Goal: Check status: Check status

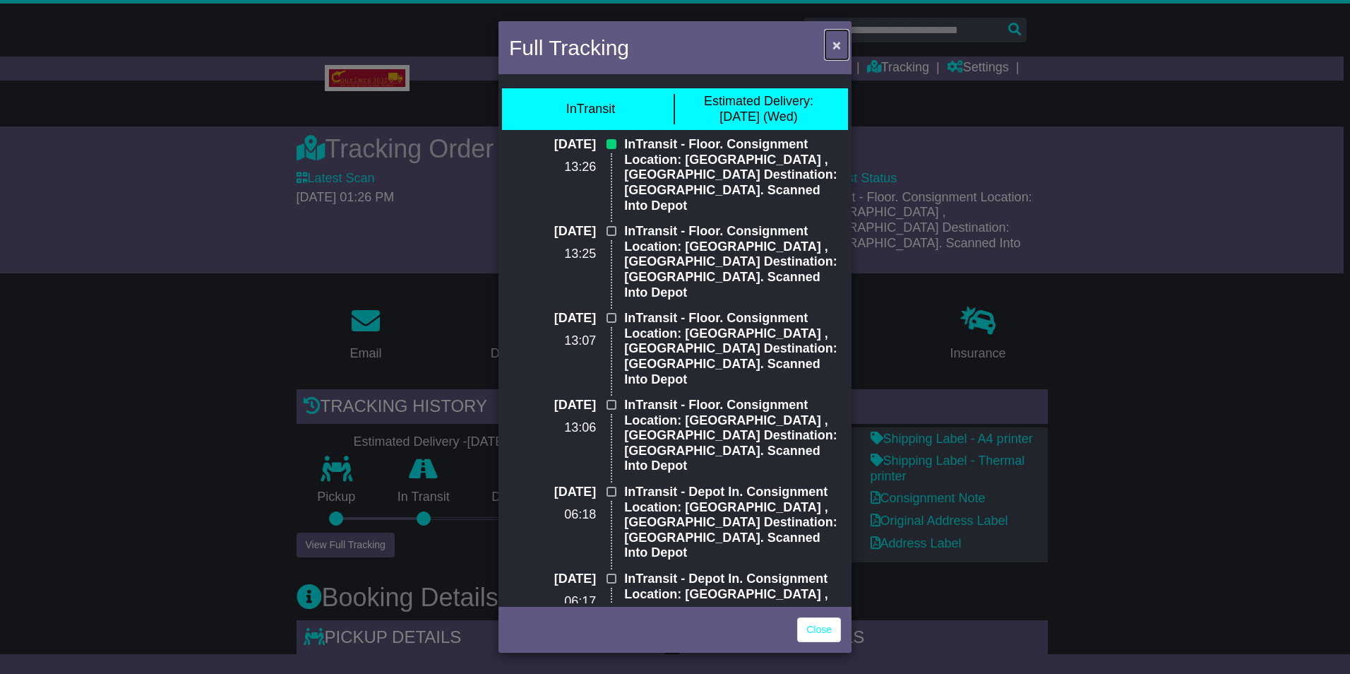
click at [832, 47] on span "×" at bounding box center [836, 45] width 8 height 16
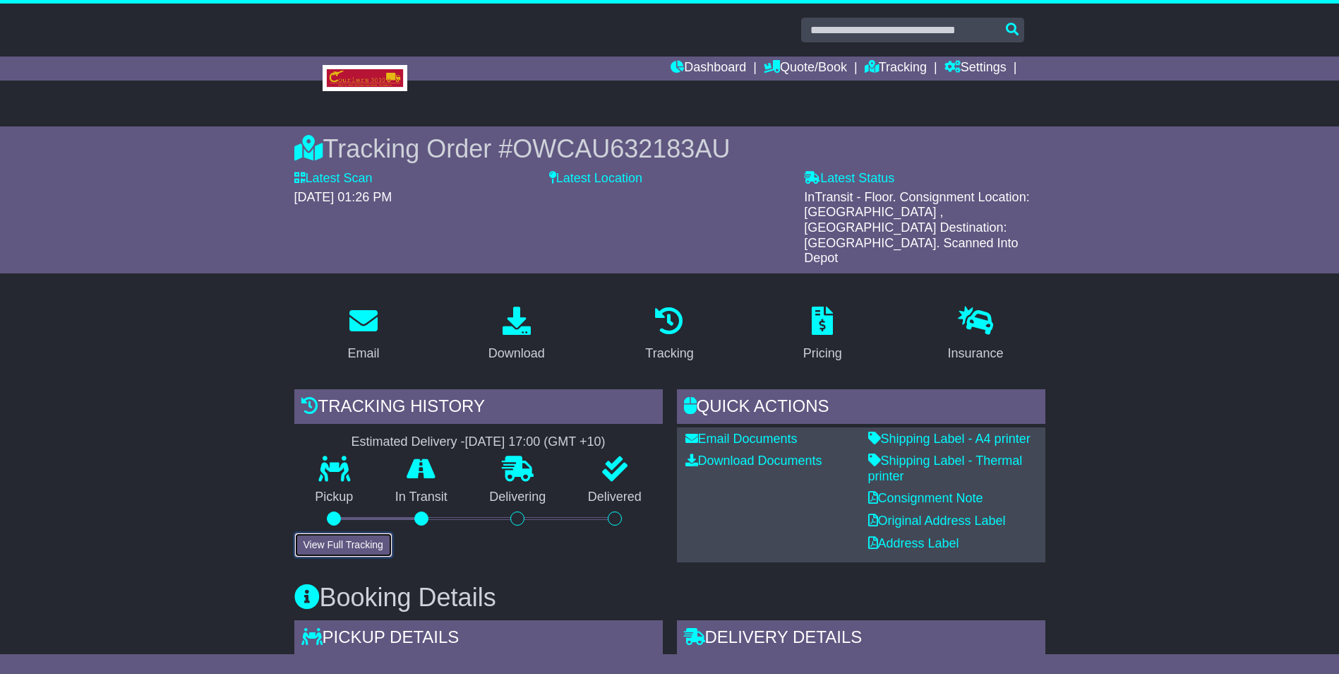
click at [366, 532] on button "View Full Tracking" at bounding box center [343, 544] width 98 height 25
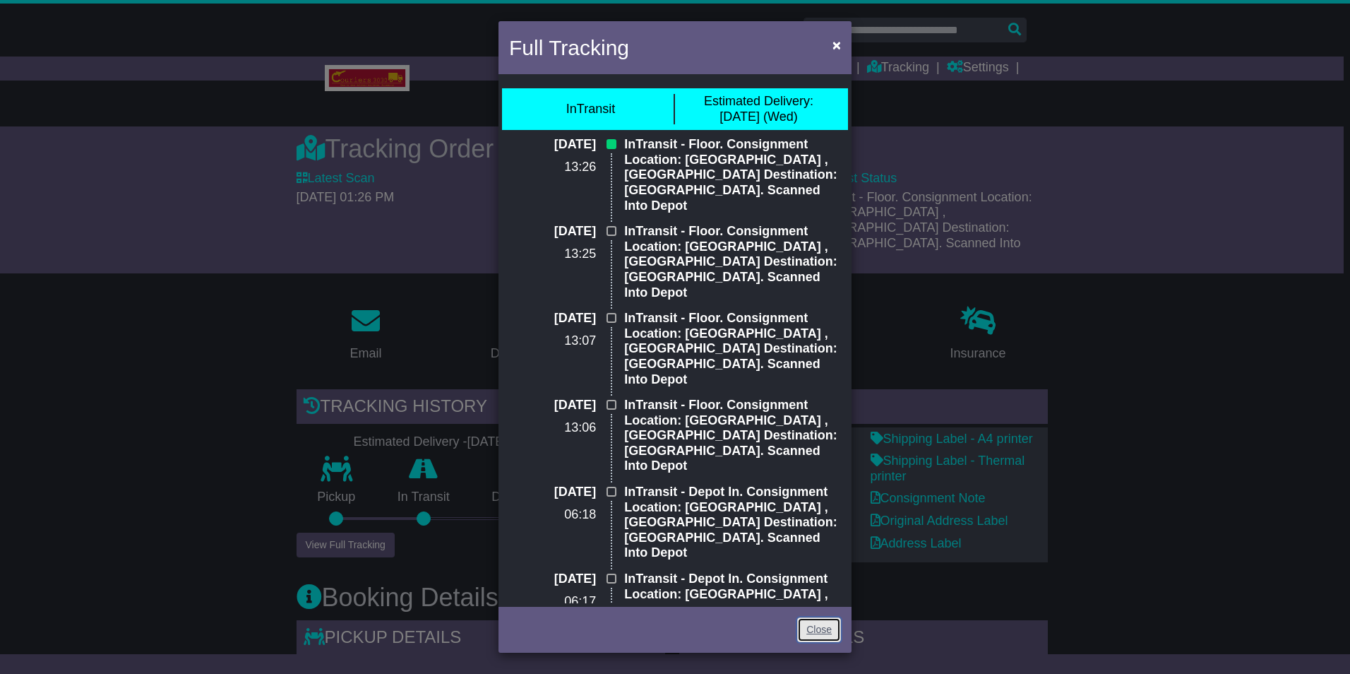
click at [835, 626] on link "Close" at bounding box center [819, 629] width 44 height 25
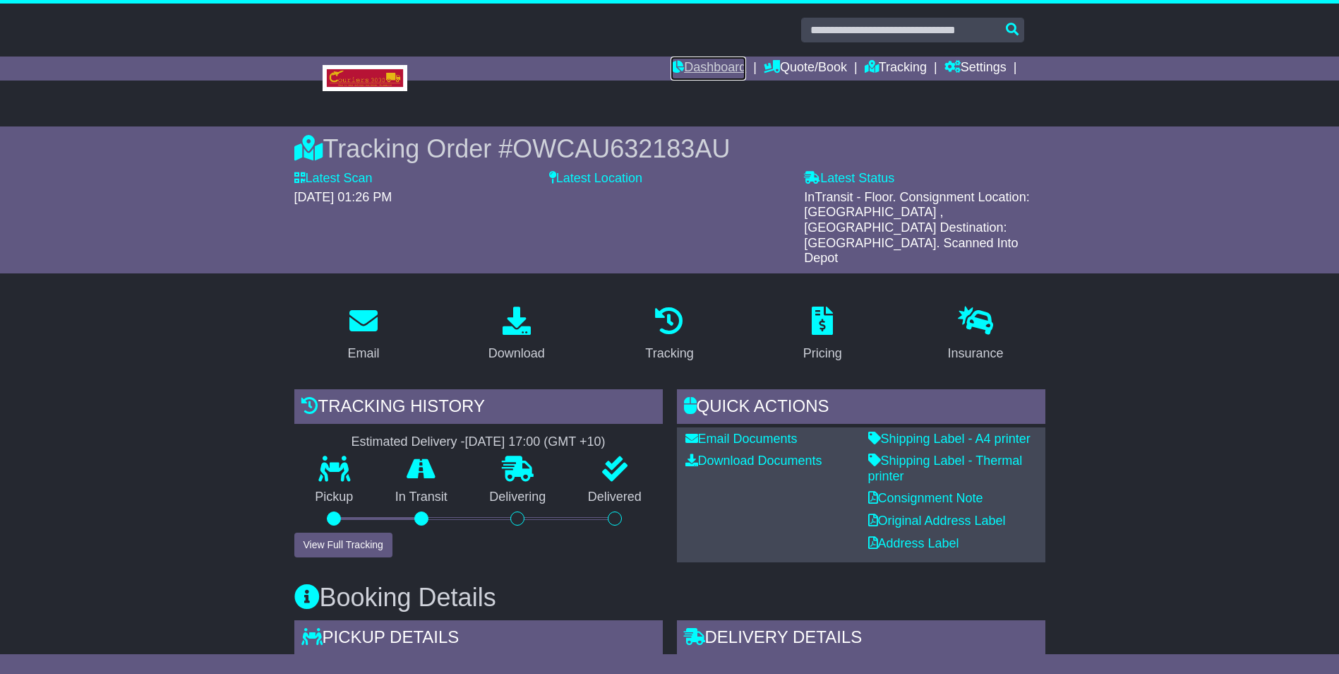
click at [726, 68] on link "Dashboard" at bounding box center [709, 68] width 76 height 24
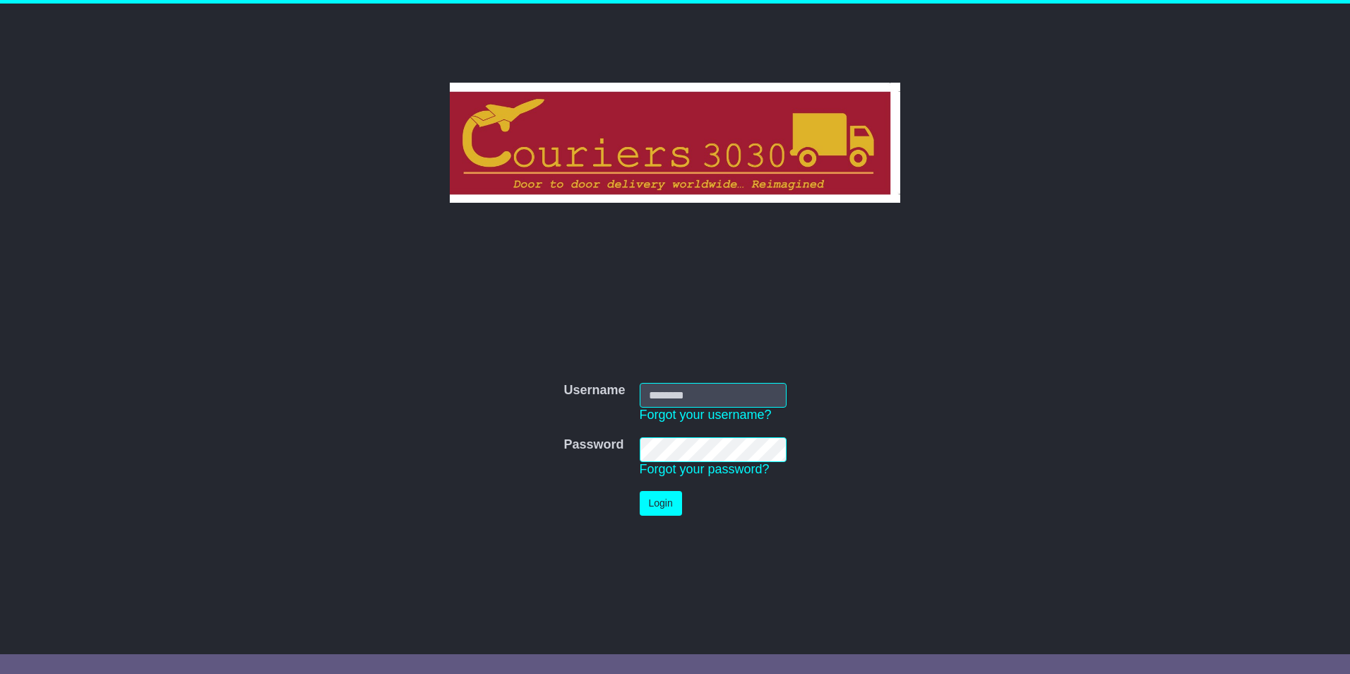
type input "********"
click at [656, 506] on button "Login" at bounding box center [661, 503] width 42 height 25
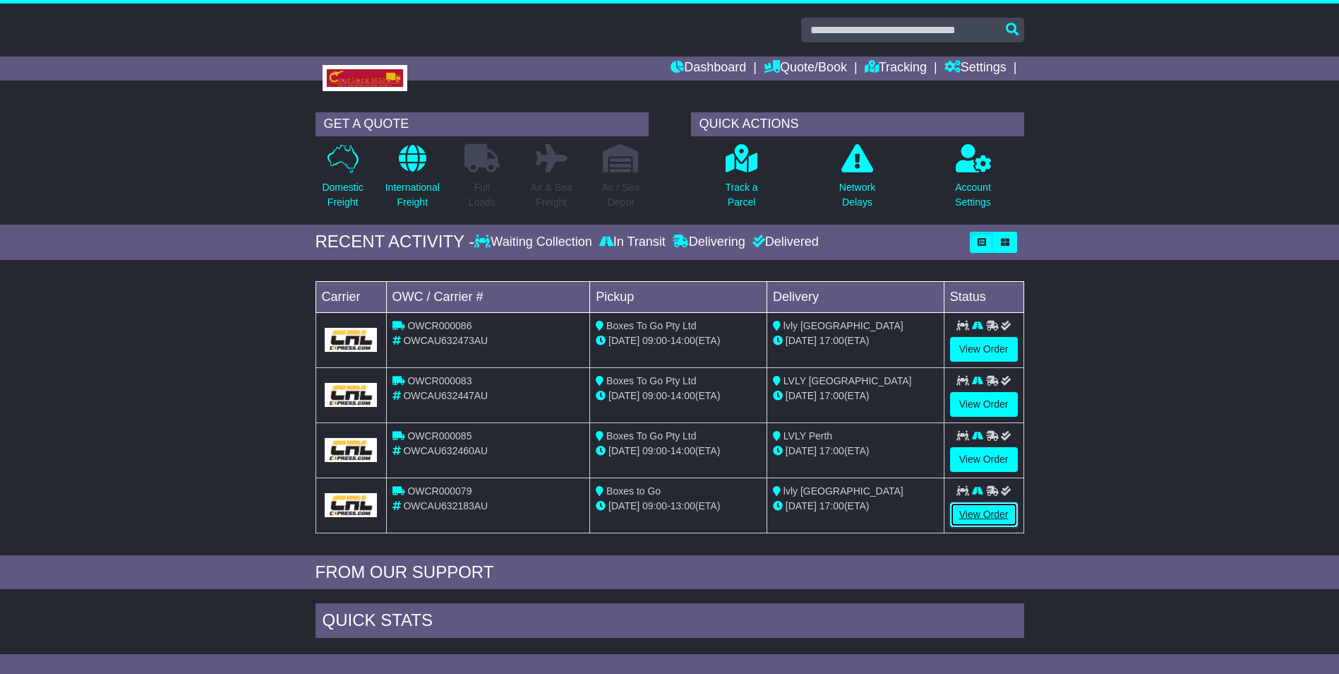
click at [978, 518] on link "View Order" at bounding box center [984, 514] width 68 height 25
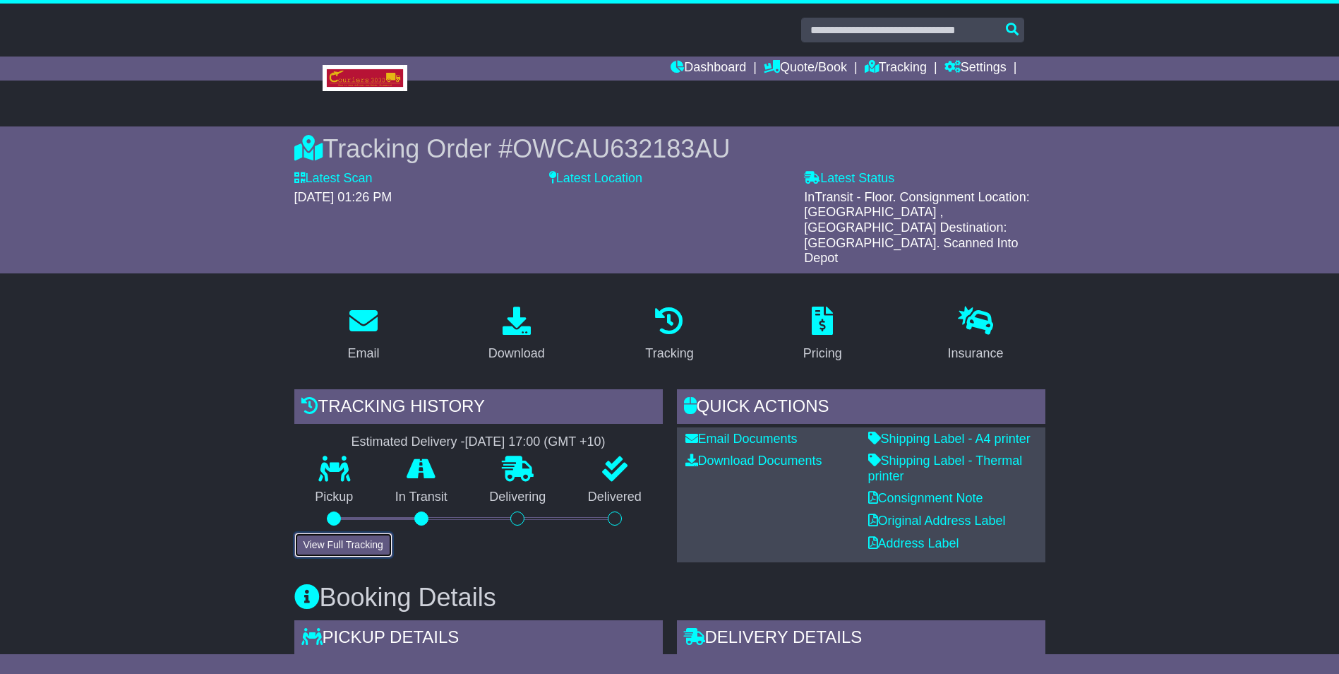
click at [354, 532] on button "View Full Tracking" at bounding box center [343, 544] width 98 height 25
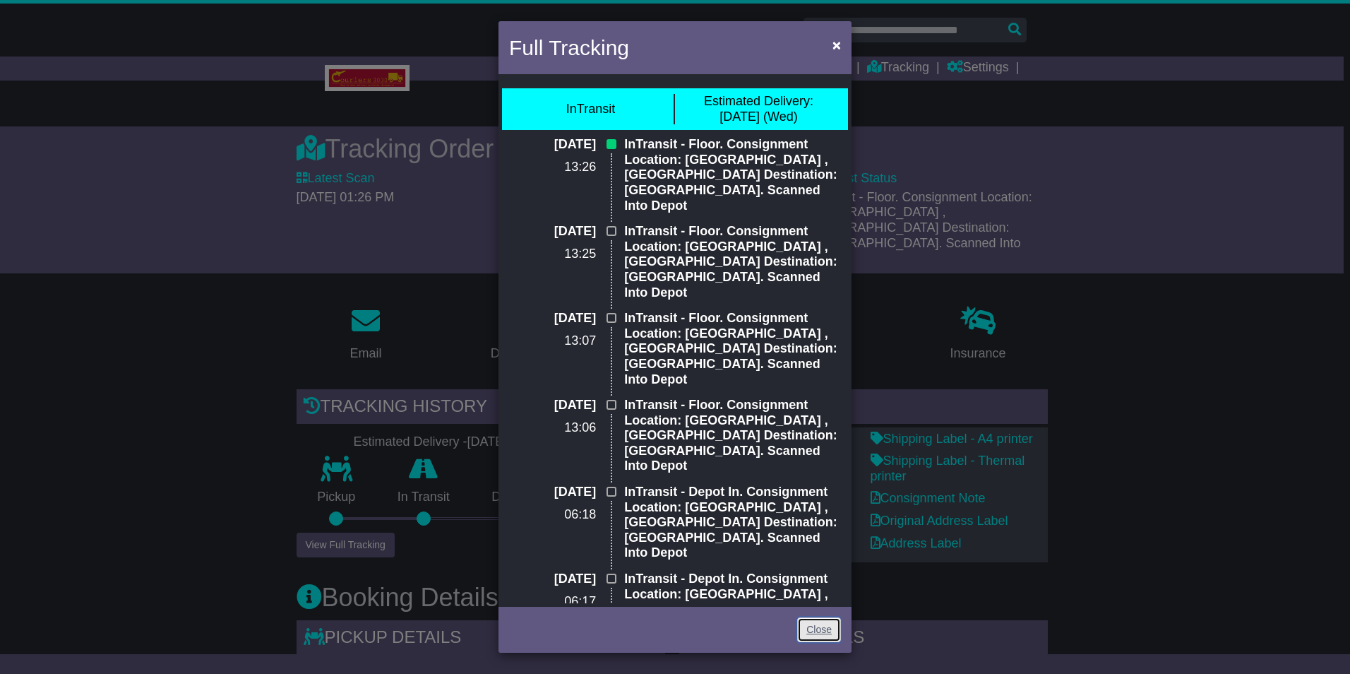
click at [818, 634] on link "Close" at bounding box center [819, 629] width 44 height 25
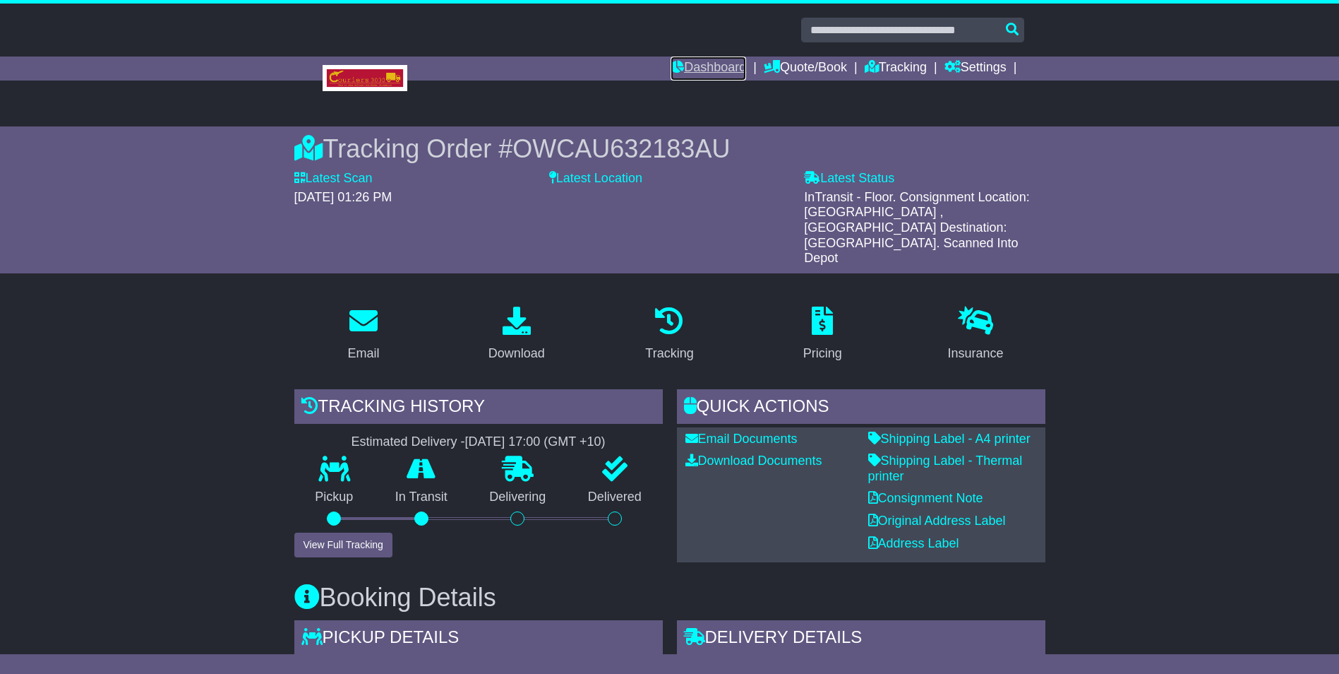
click at [712, 65] on link "Dashboard" at bounding box center [709, 68] width 76 height 24
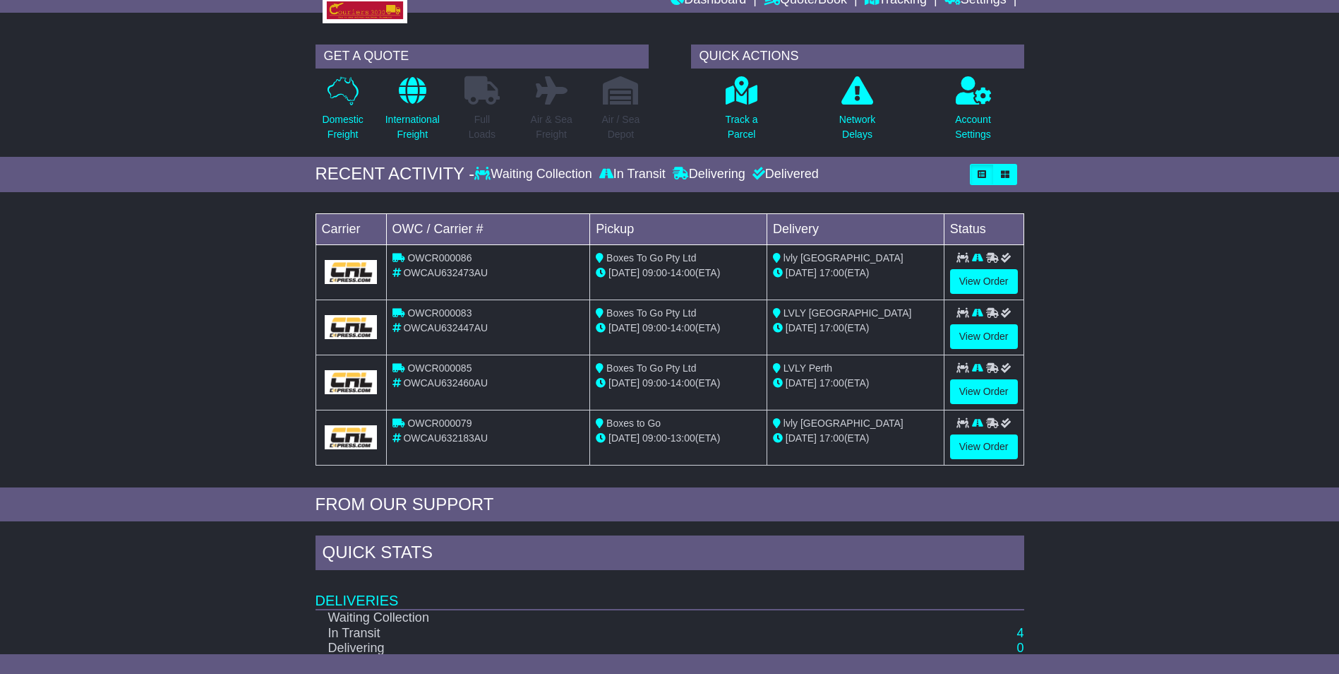
scroll to position [190, 0]
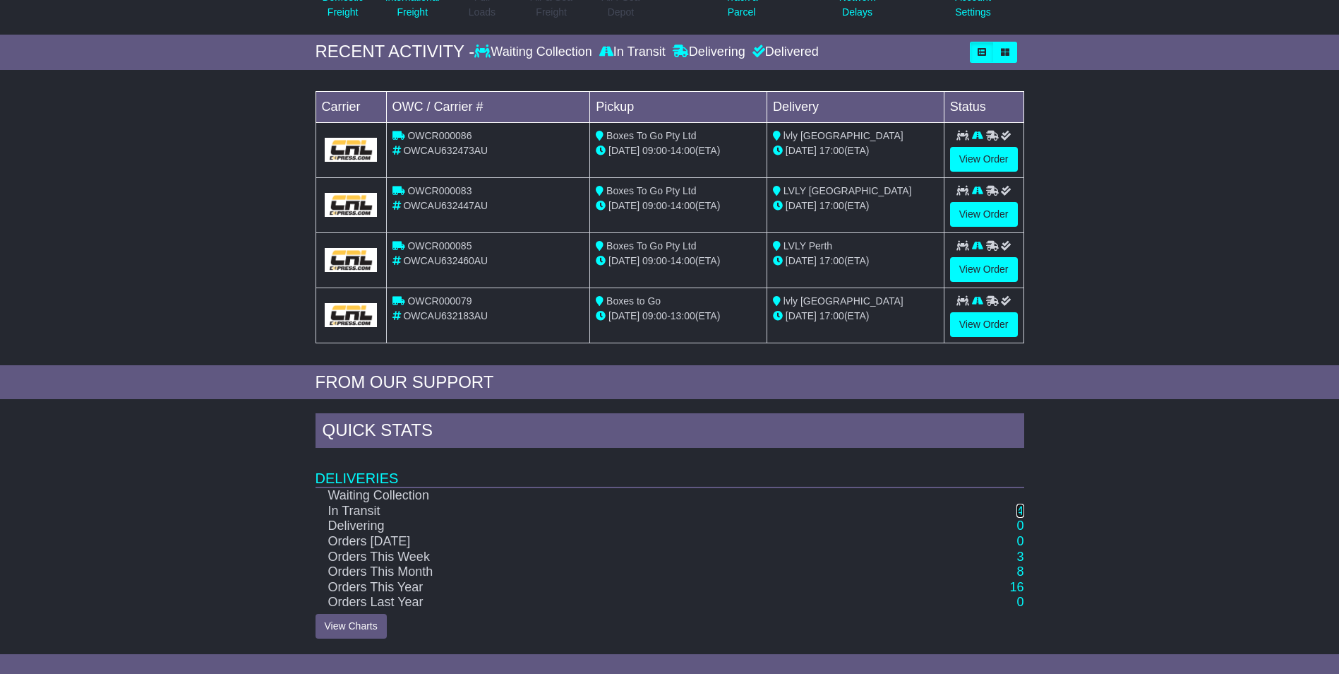
click at [1017, 513] on link "4" at bounding box center [1020, 510] width 7 height 14
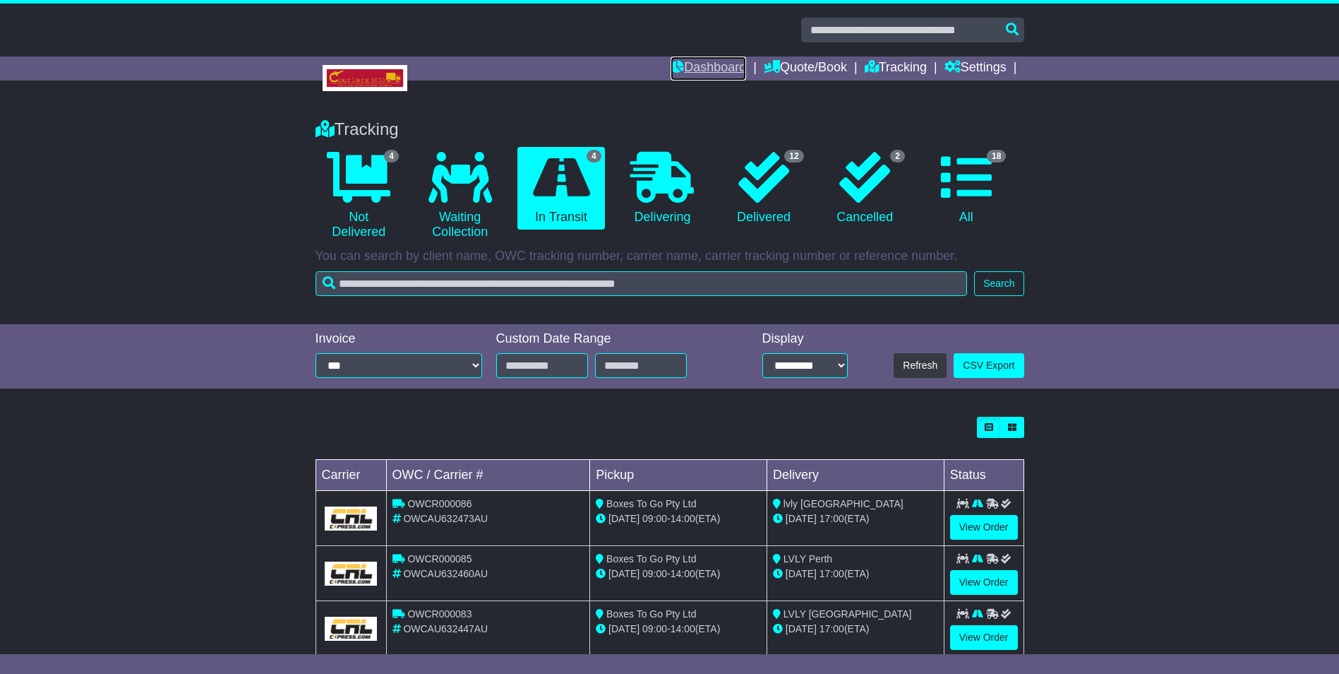
click at [720, 66] on link "Dashboard" at bounding box center [709, 68] width 76 height 24
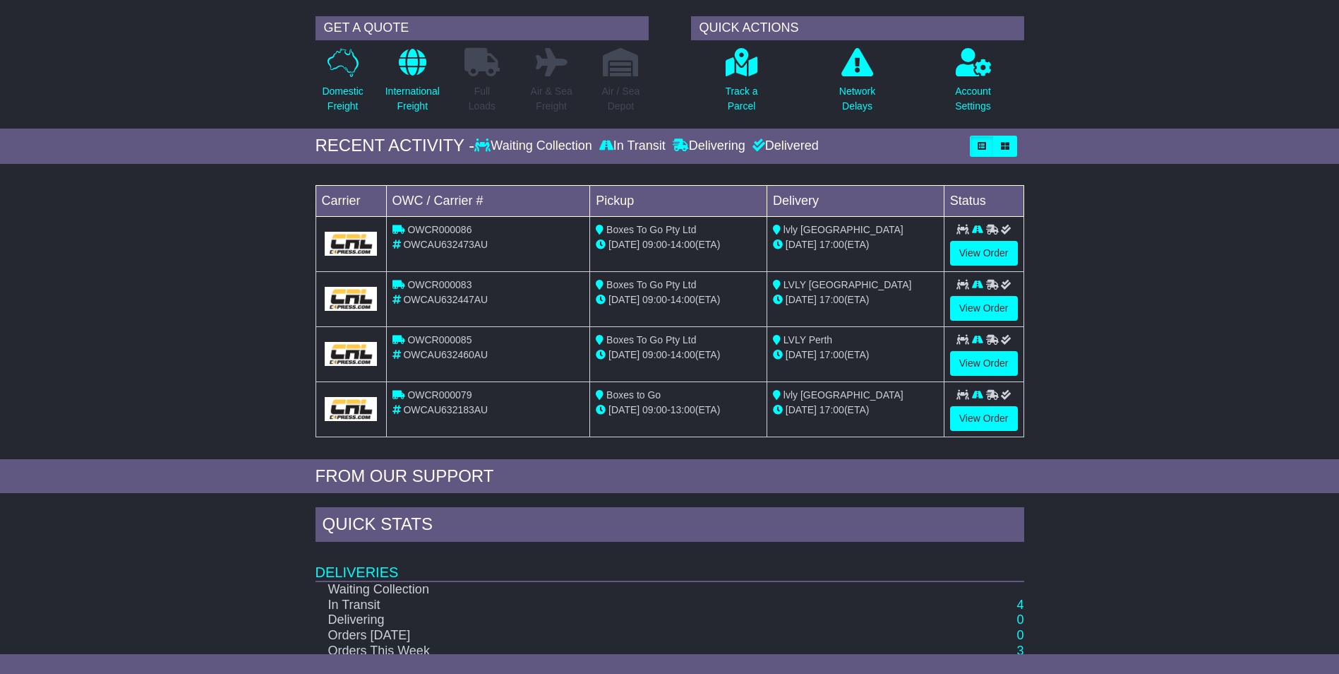
scroll to position [190, 0]
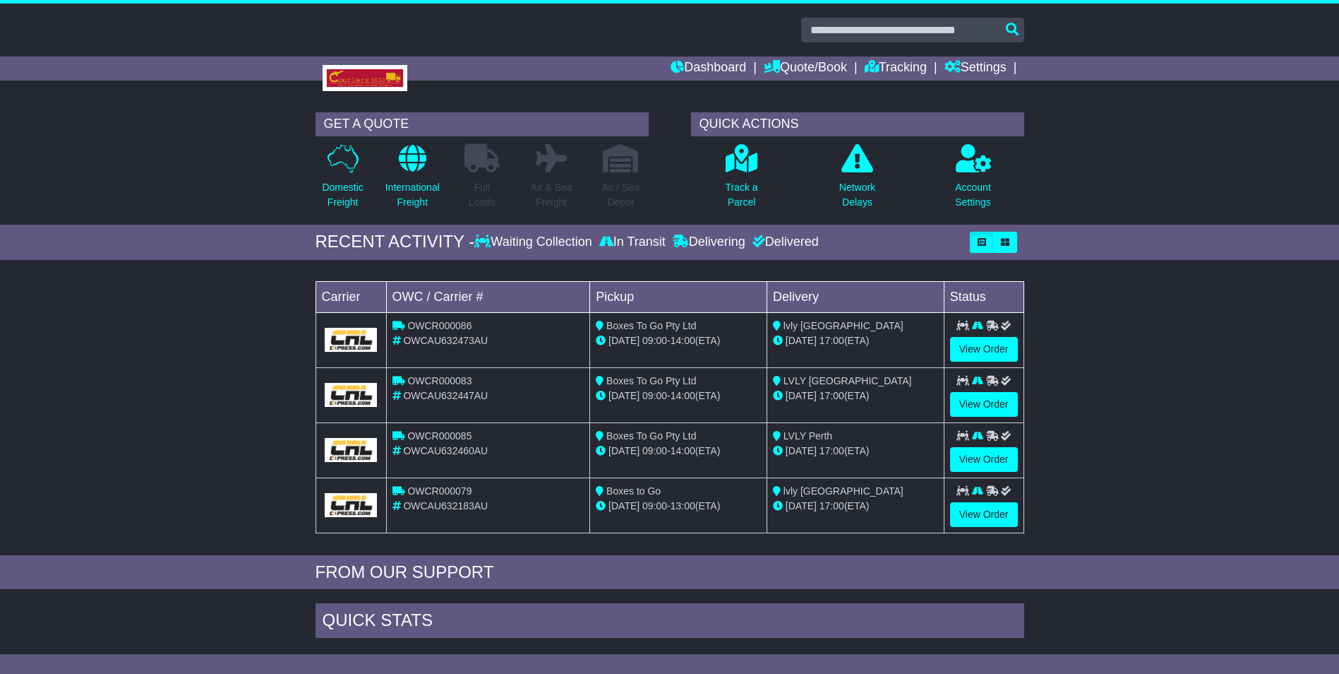
scroll to position [189, 0]
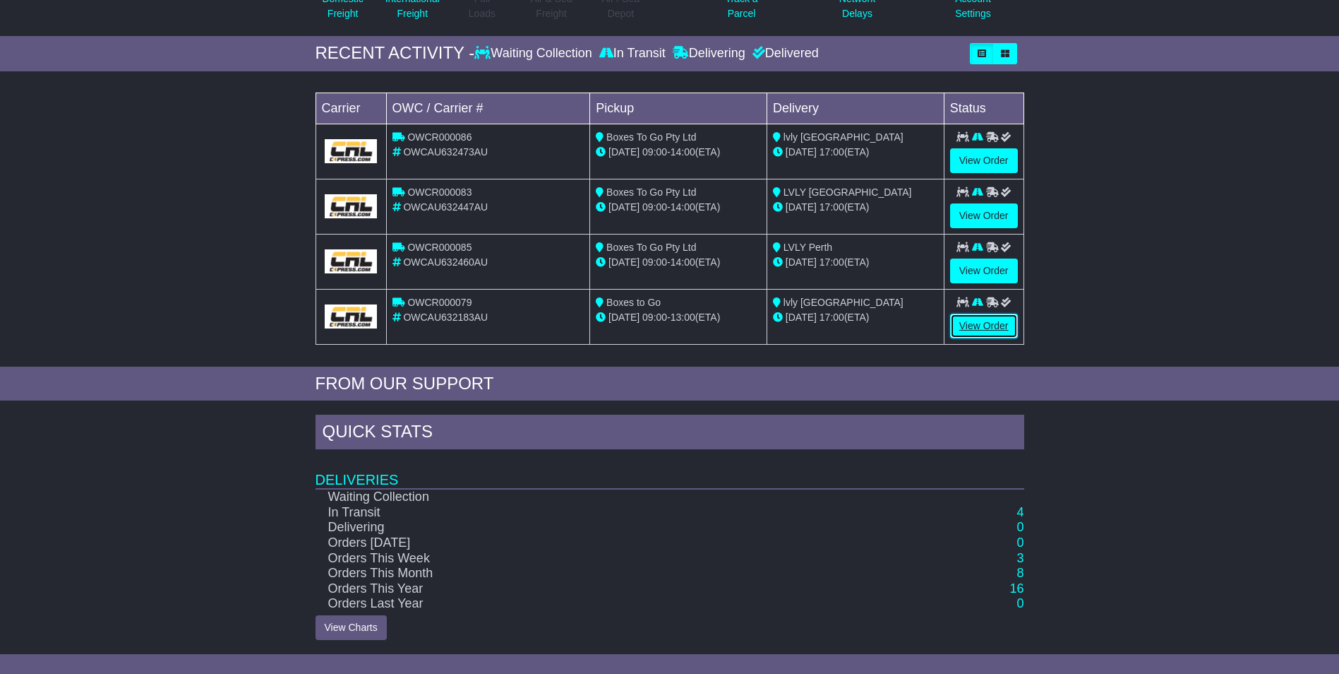
click at [995, 326] on link "View Order" at bounding box center [984, 325] width 68 height 25
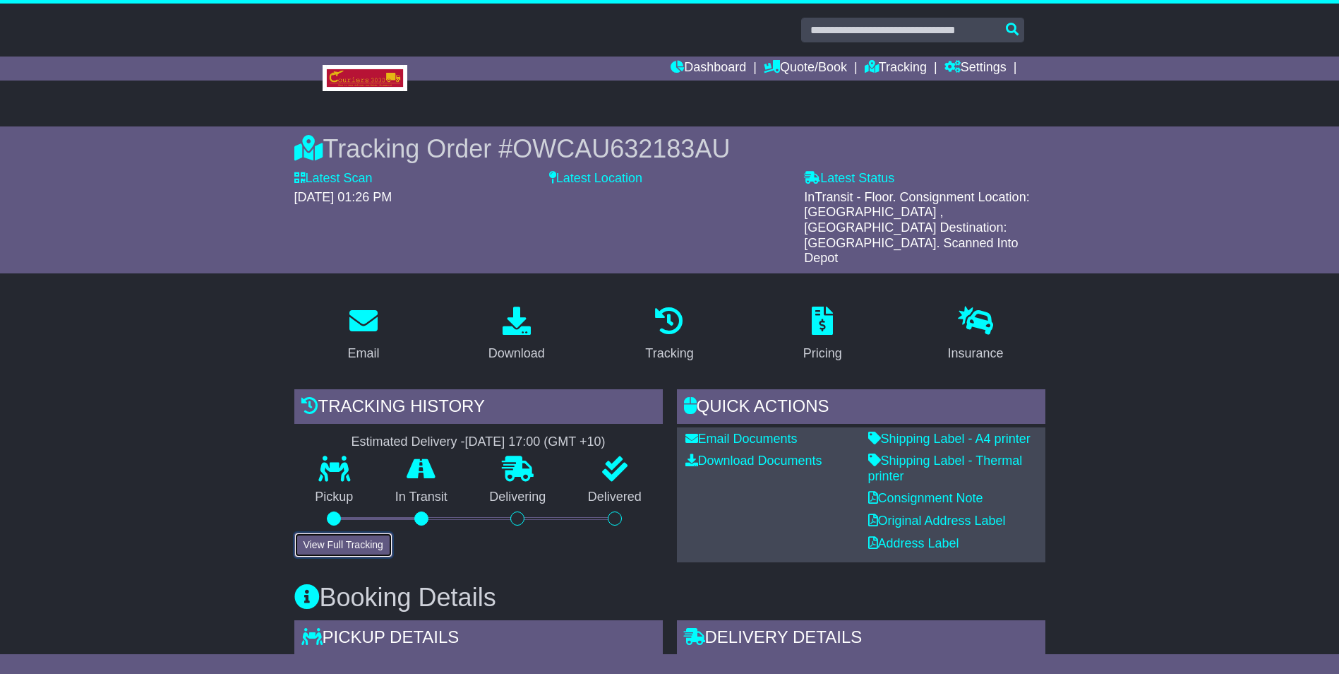
click at [356, 532] on button "View Full Tracking" at bounding box center [343, 544] width 98 height 25
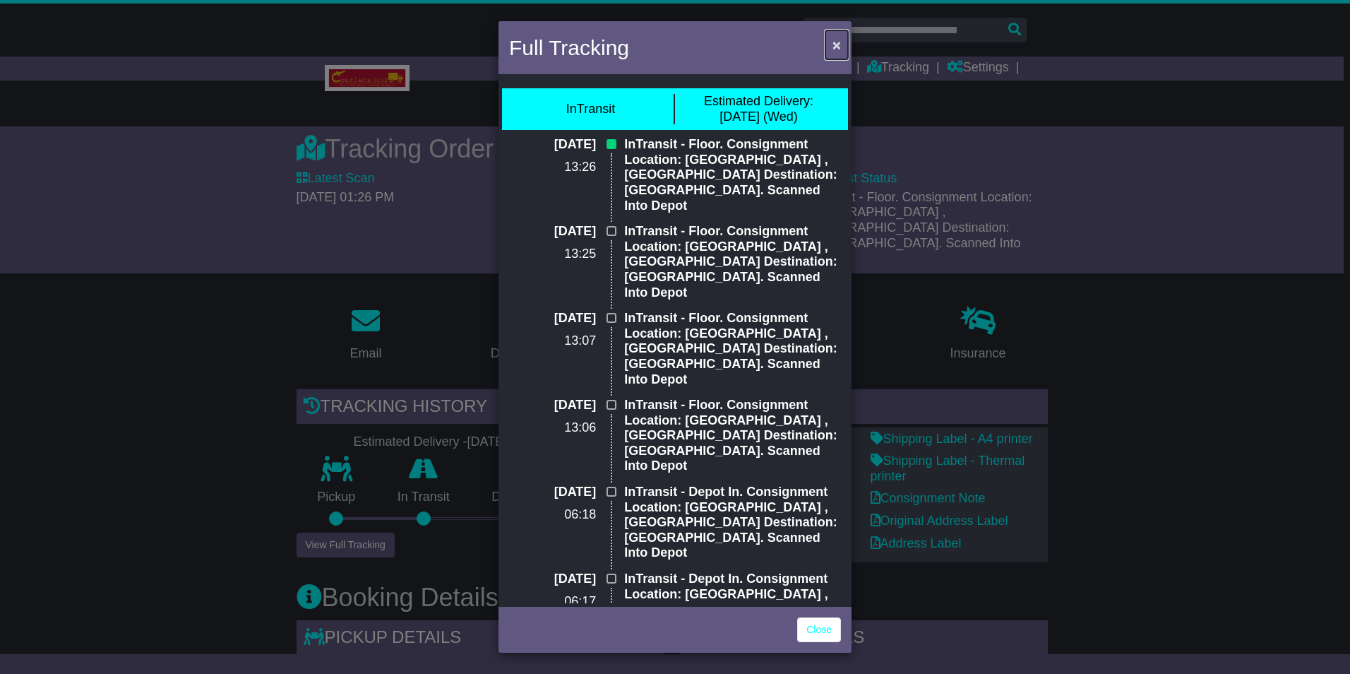
click at [839, 47] on span "×" at bounding box center [836, 45] width 8 height 16
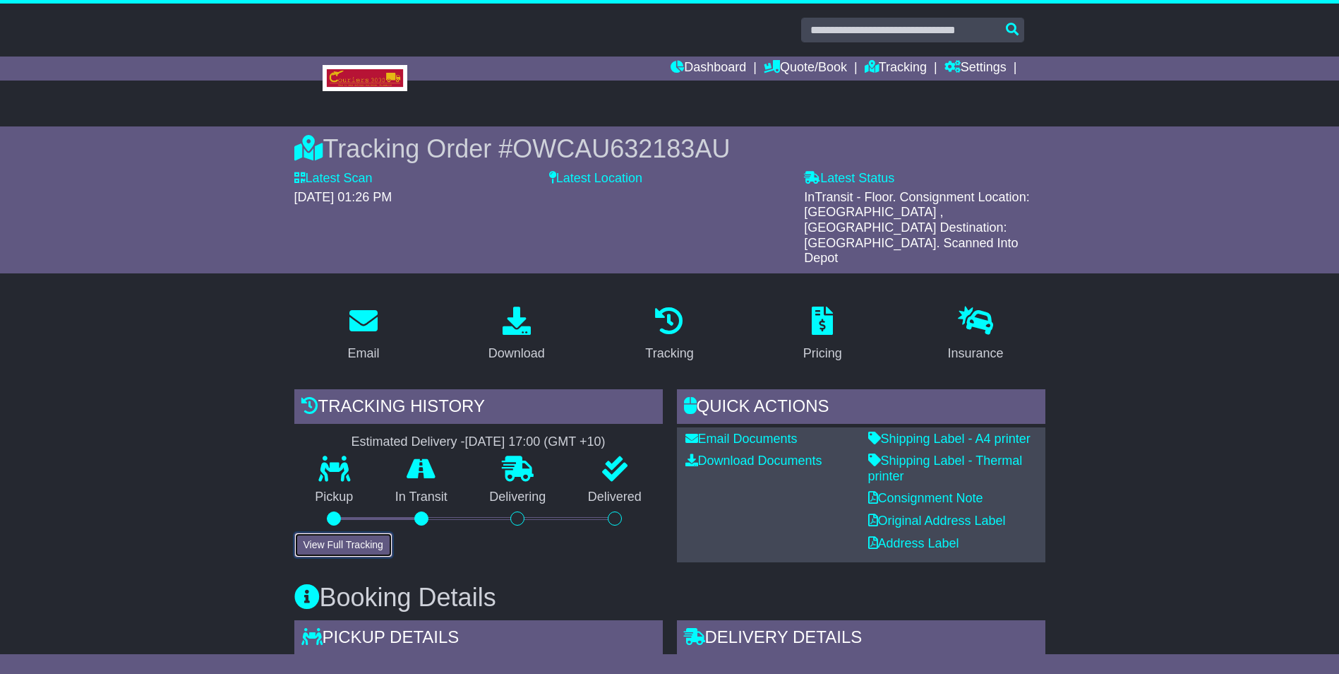
click at [331, 532] on button "View Full Tracking" at bounding box center [343, 544] width 98 height 25
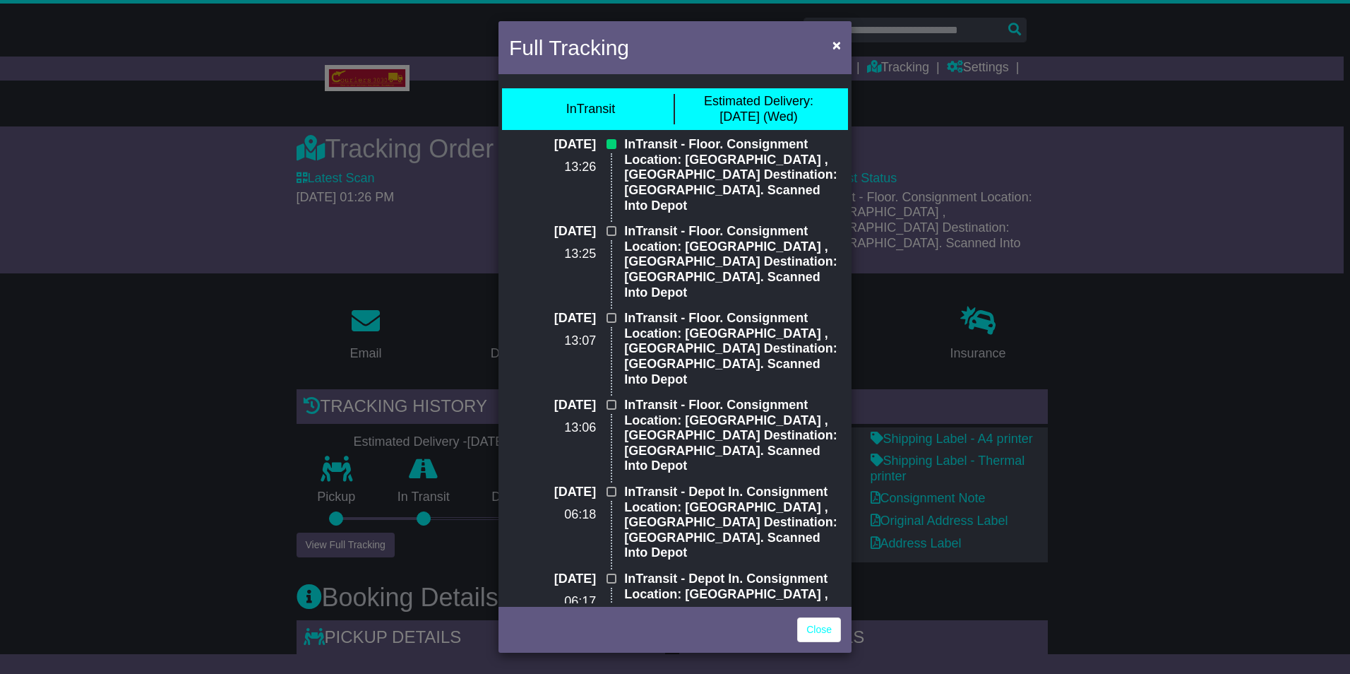
click at [818, 611] on div "Close" at bounding box center [674, 627] width 353 height 49
click at [823, 624] on link "Close" at bounding box center [819, 629] width 44 height 25
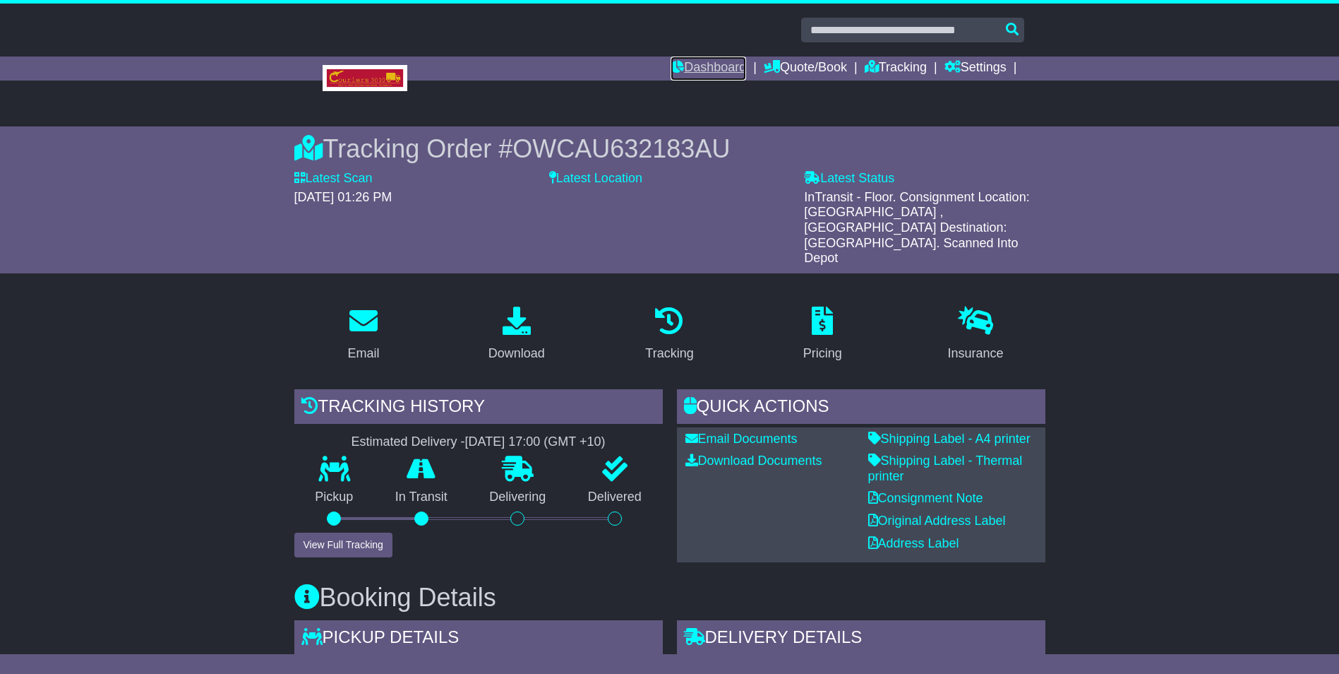
click at [687, 65] on link "Dashboard" at bounding box center [709, 68] width 76 height 24
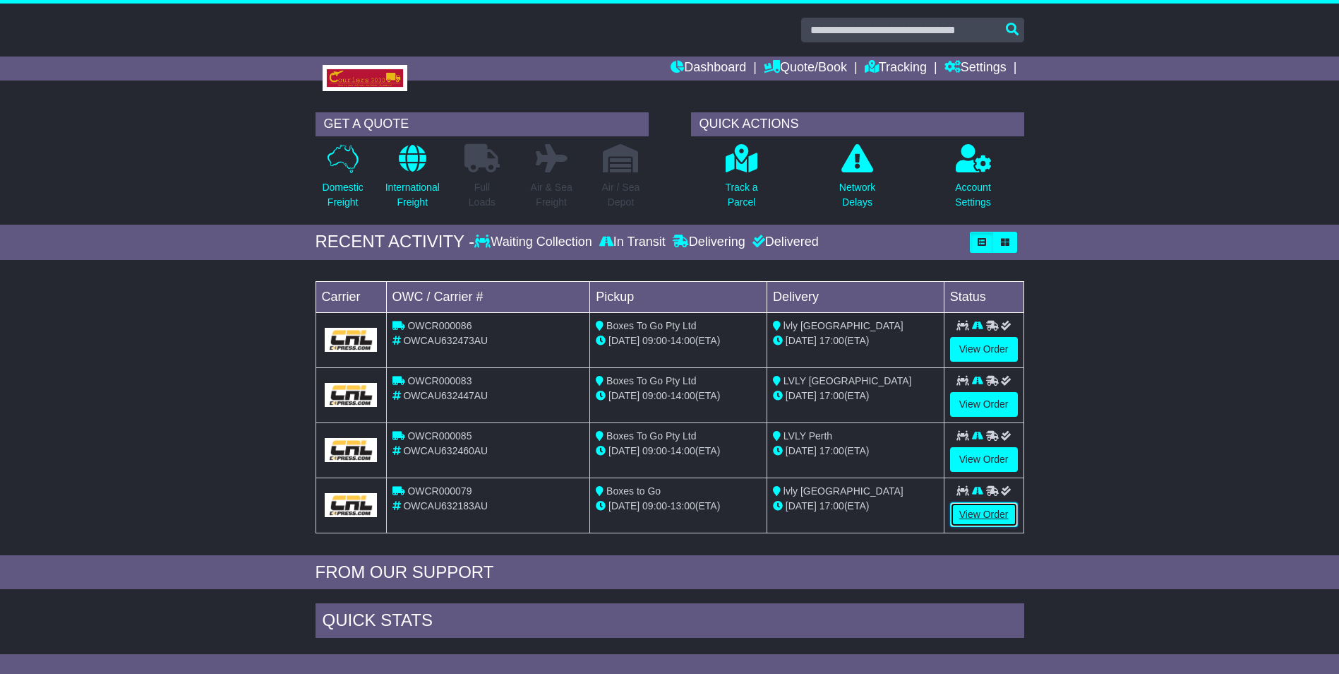
click at [1003, 520] on link "View Order" at bounding box center [984, 514] width 68 height 25
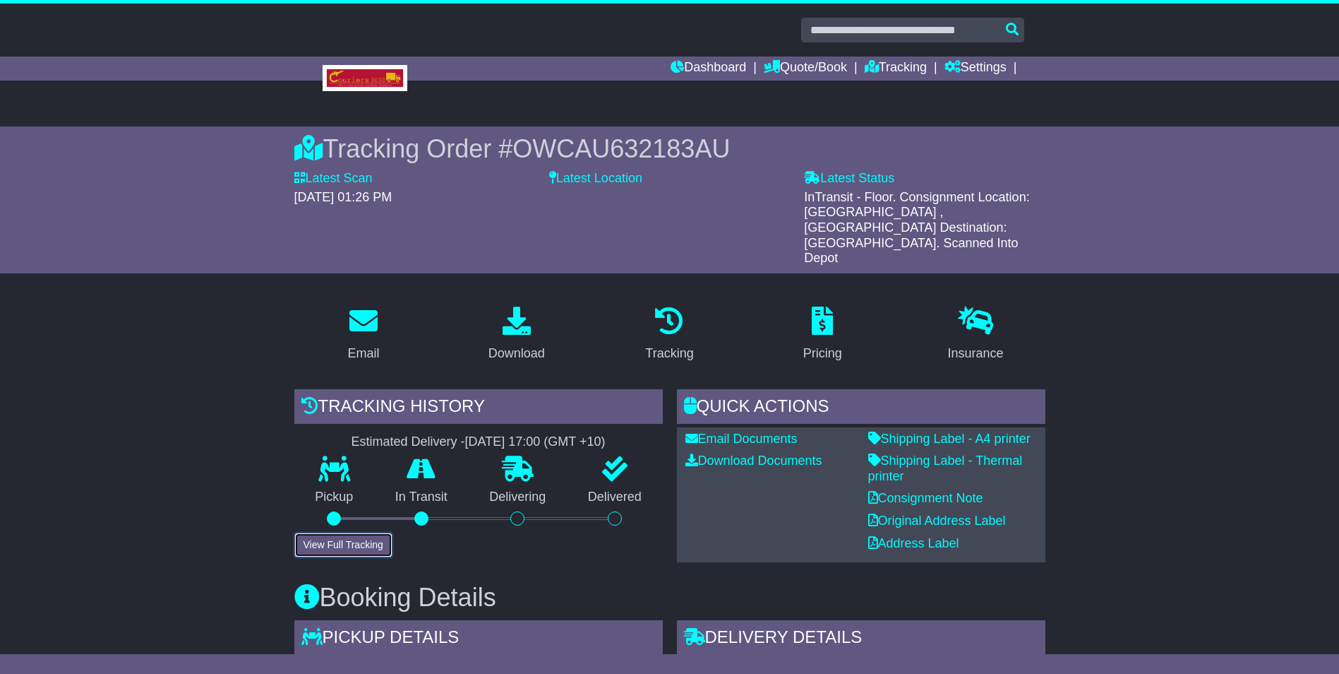
click at [348, 532] on button "View Full Tracking" at bounding box center [343, 544] width 98 height 25
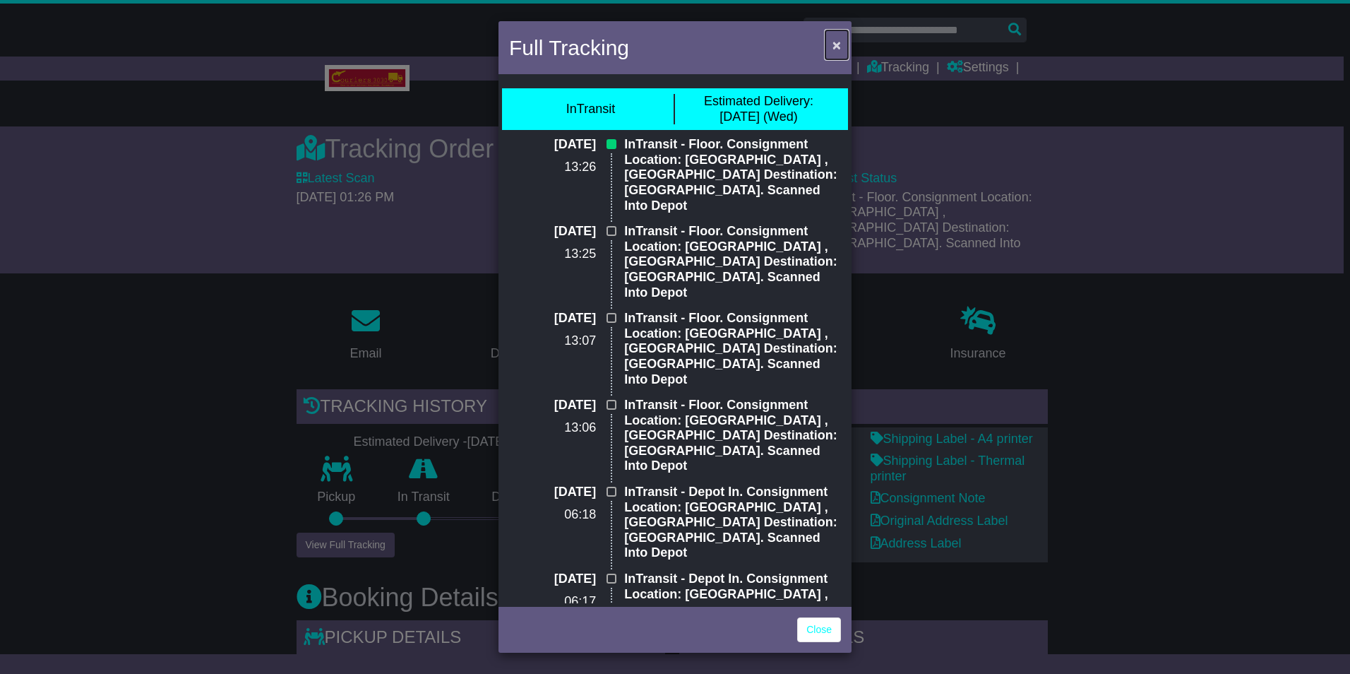
click at [838, 45] on span "×" at bounding box center [836, 45] width 8 height 16
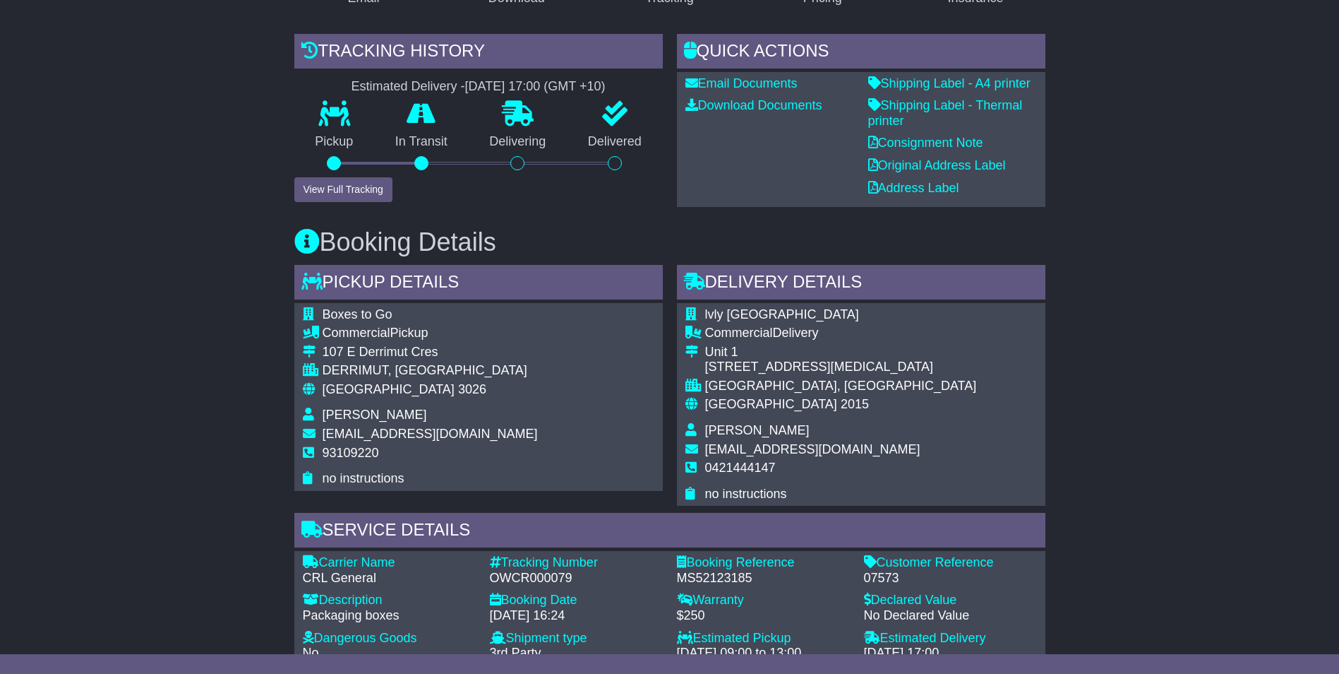
scroll to position [141, 0]
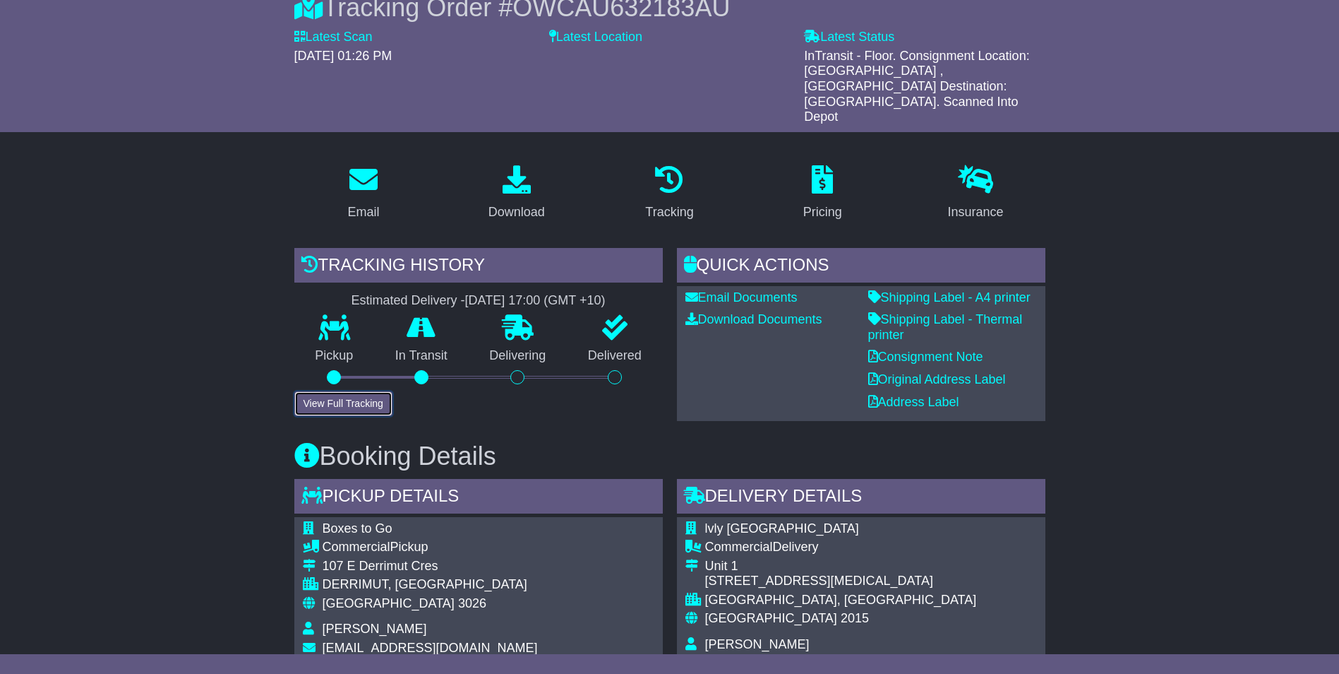
click at [354, 391] on button "View Full Tracking" at bounding box center [343, 403] width 98 height 25
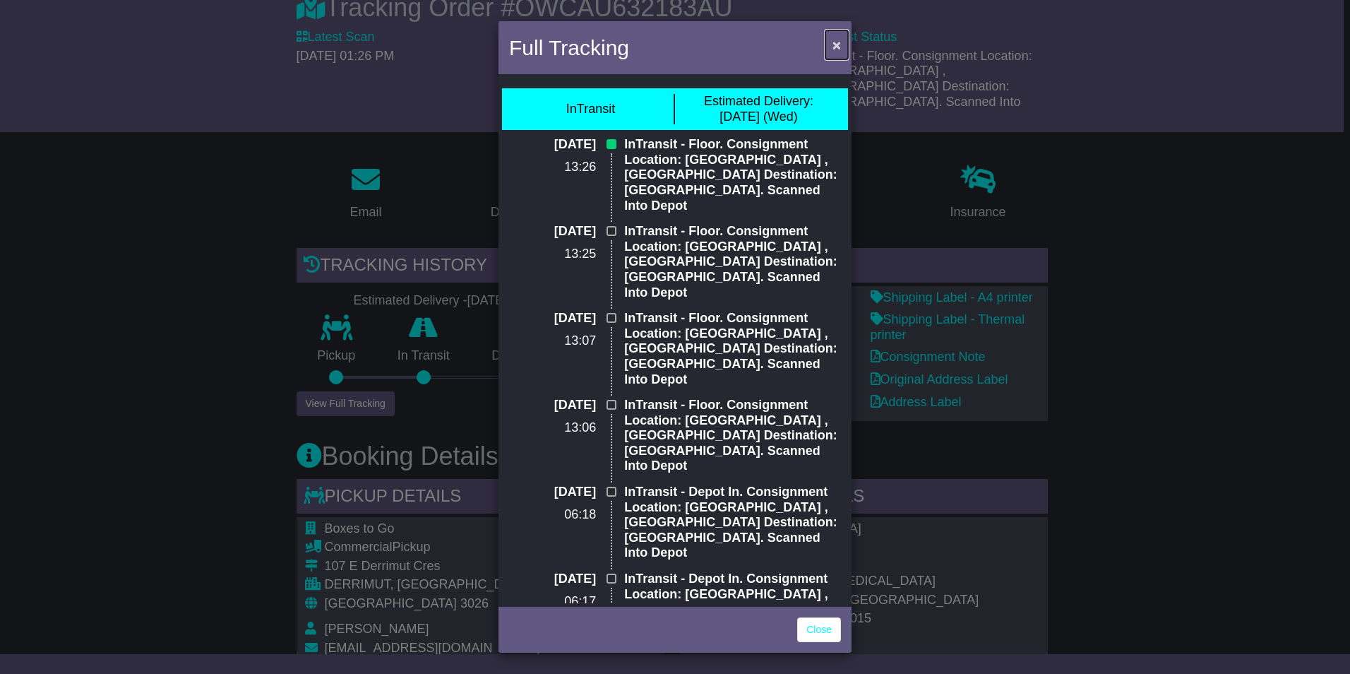
click at [832, 40] on span "×" at bounding box center [836, 45] width 8 height 16
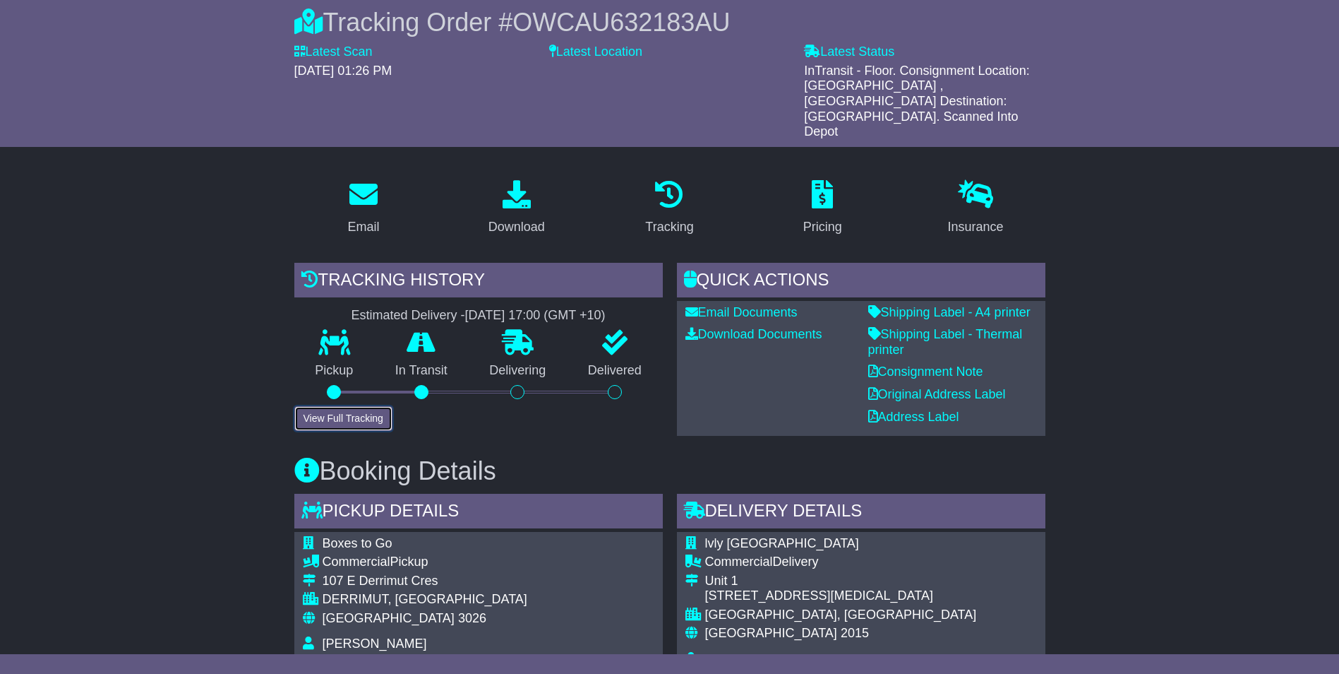
scroll to position [0, 0]
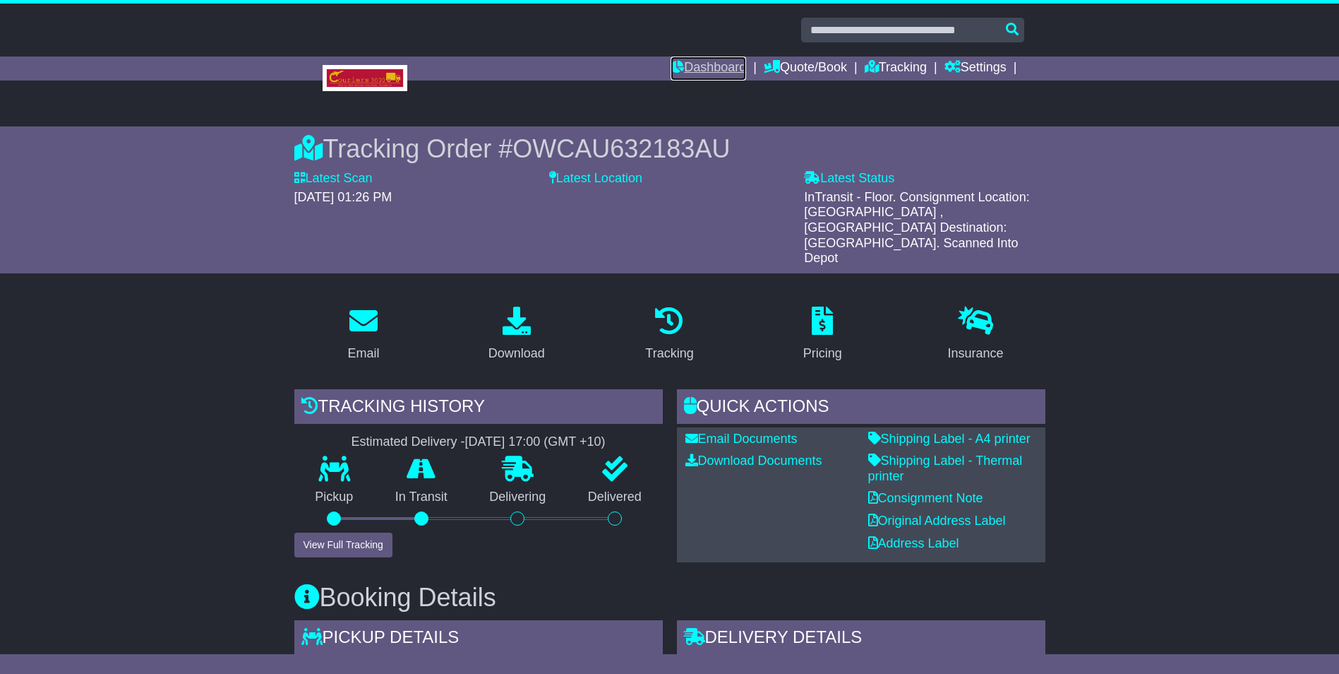
click at [712, 63] on link "Dashboard" at bounding box center [709, 68] width 76 height 24
